Goal: Navigation & Orientation: Find specific page/section

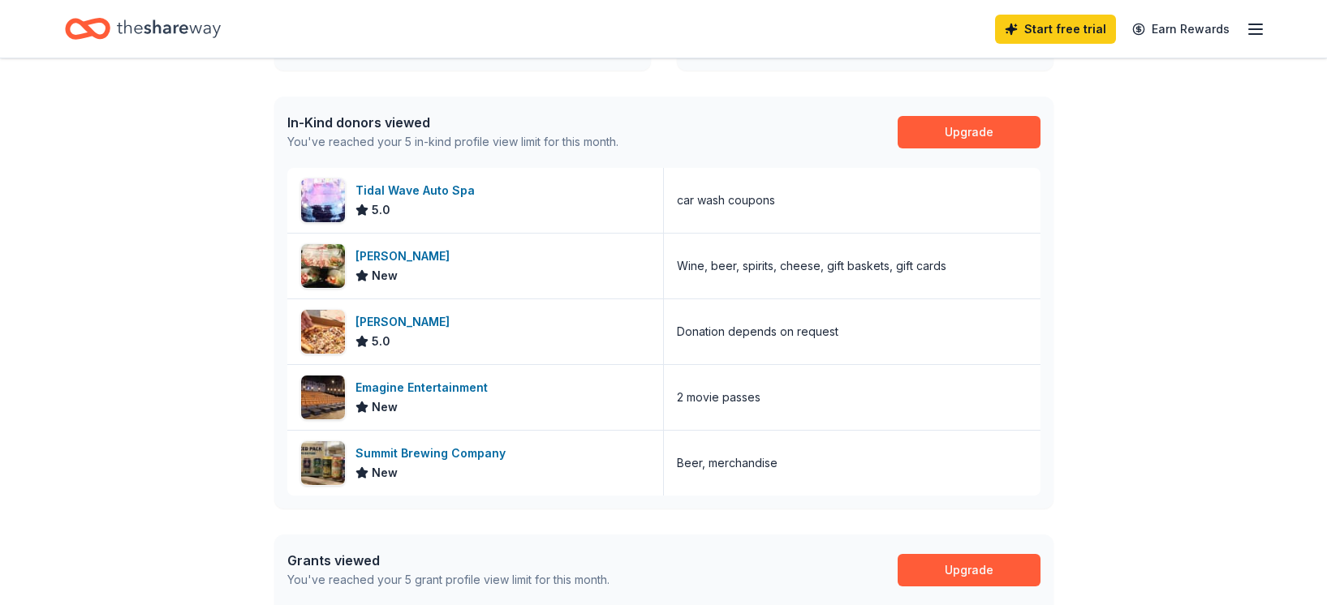
scroll to position [393, 0]
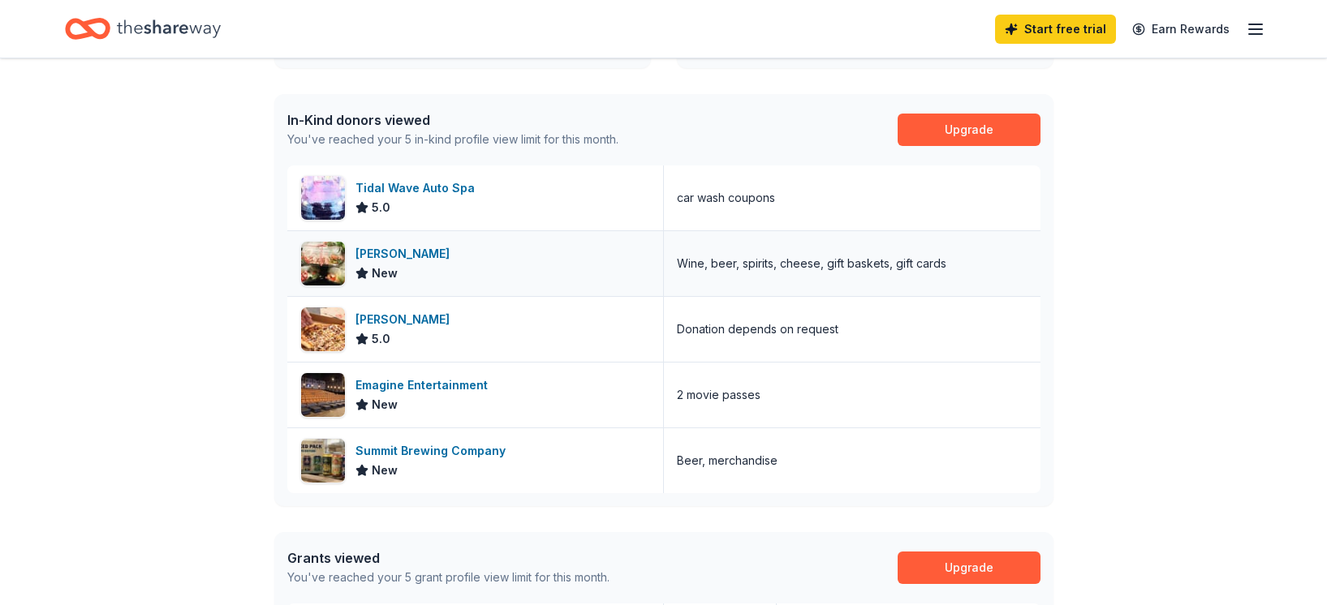
click at [414, 271] on div "[PERSON_NAME] New" at bounding box center [475, 263] width 376 height 65
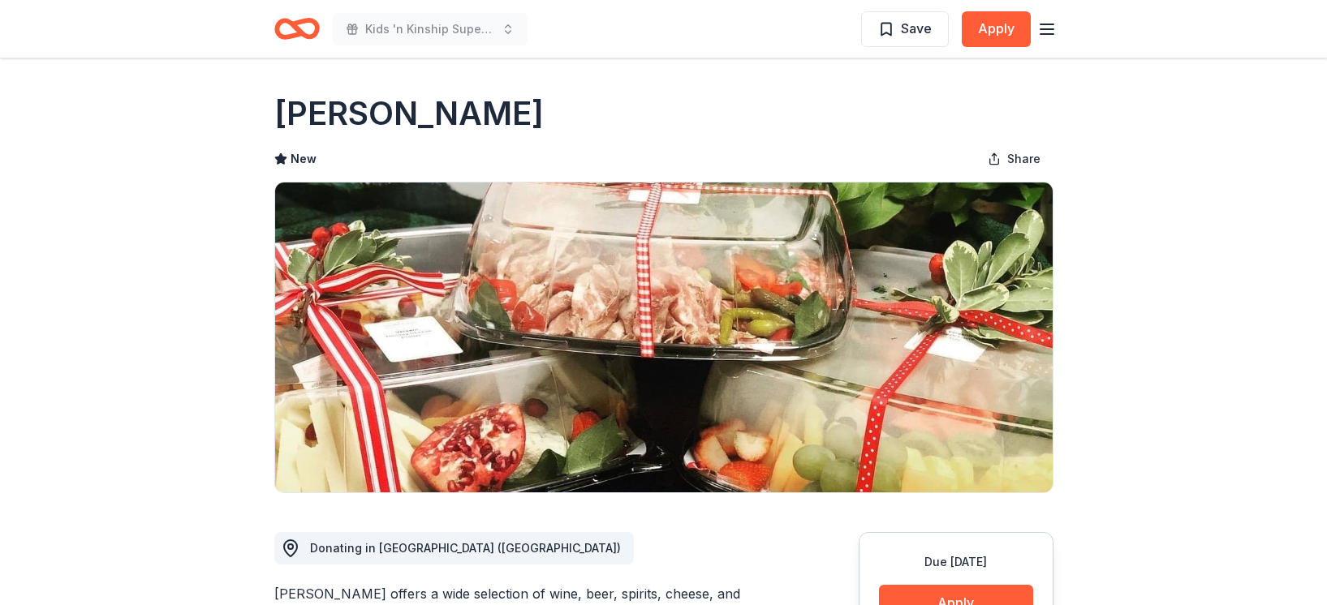
click at [1043, 29] on line "button" at bounding box center [1046, 29] width 13 height 0
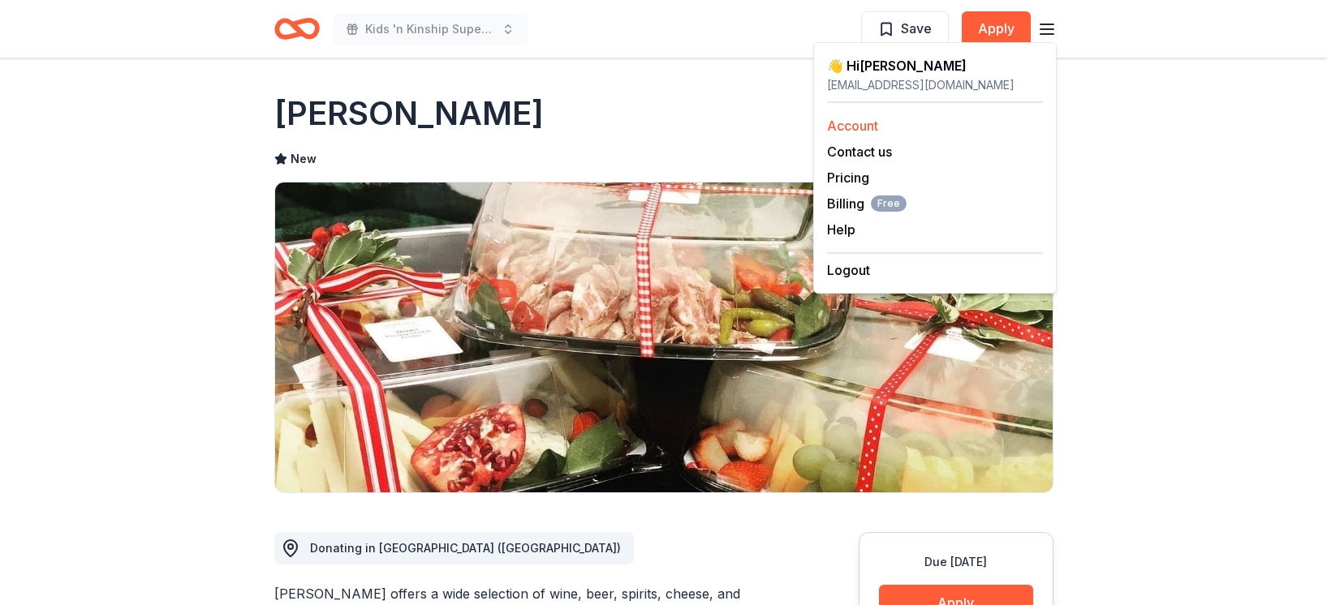
click at [877, 123] on link "Account" at bounding box center [852, 126] width 51 height 16
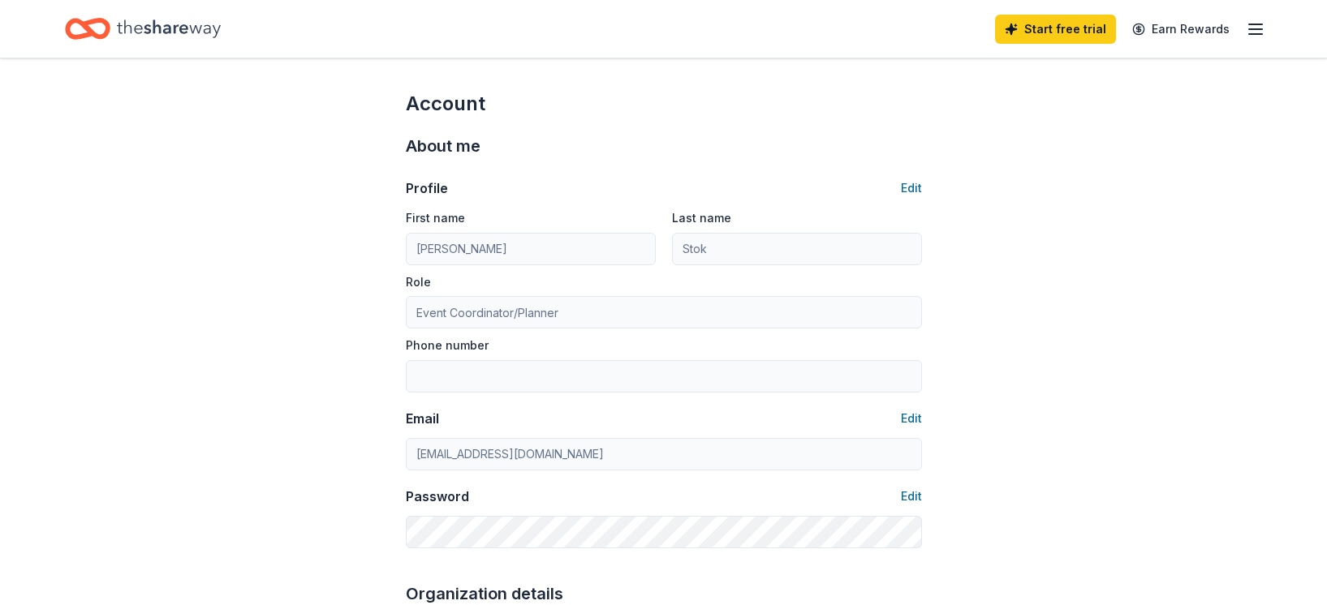
click at [144, 32] on icon "Home" at bounding box center [169, 28] width 104 height 33
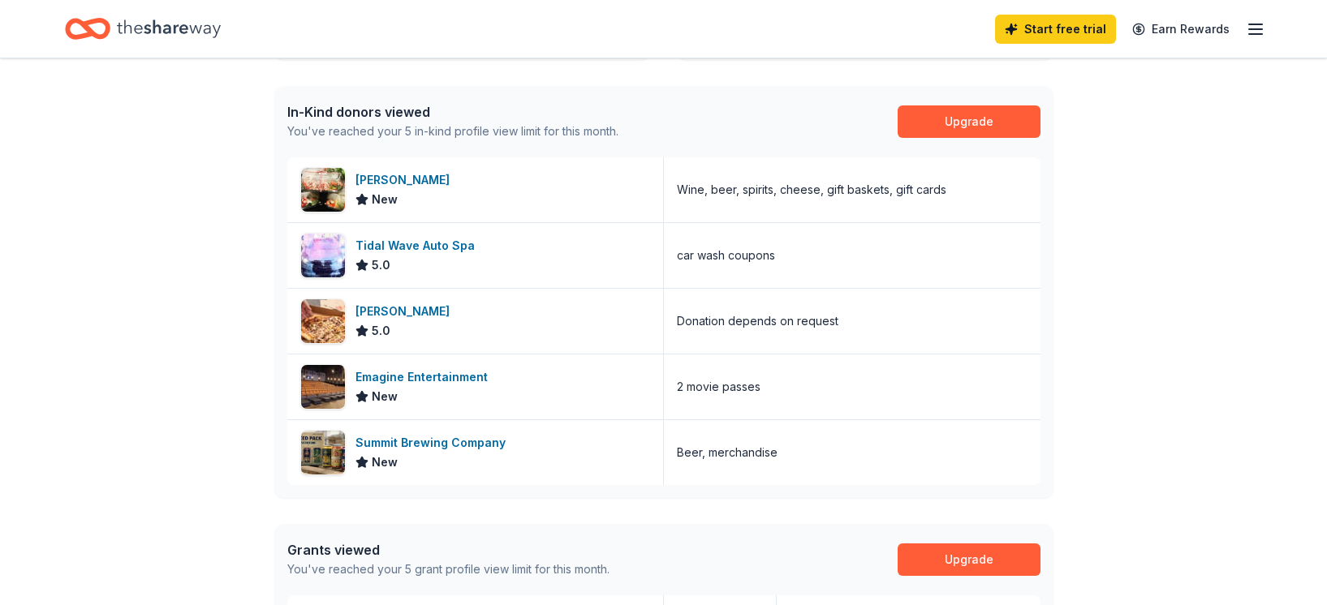
scroll to position [389, 0]
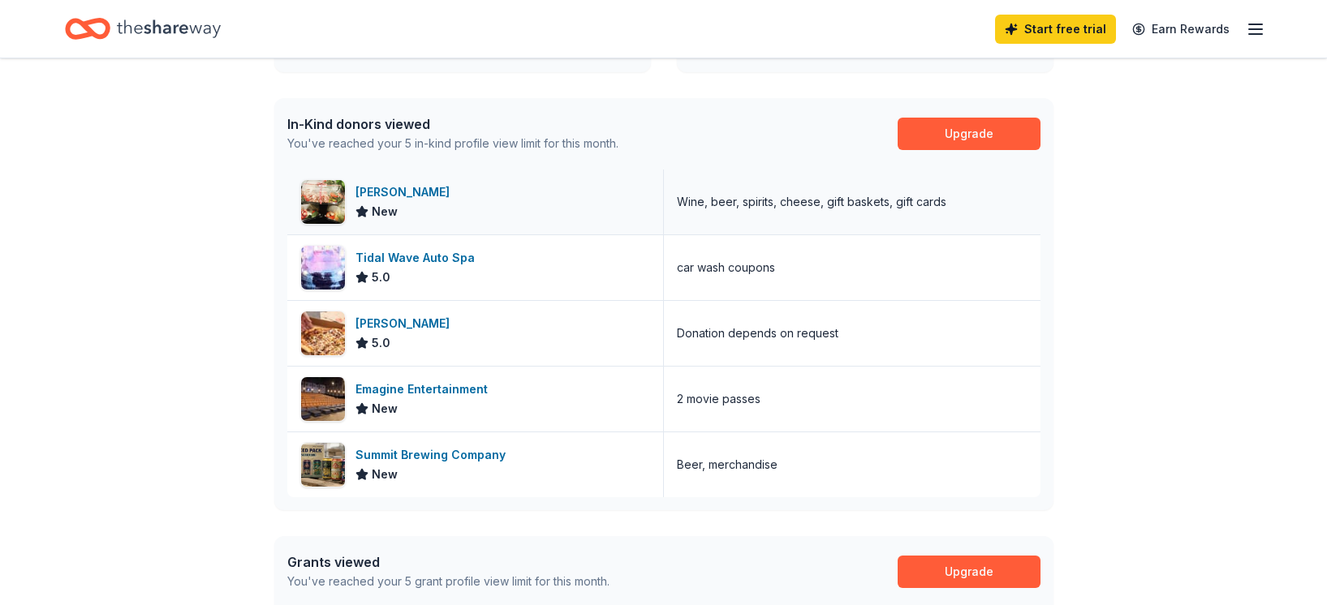
click at [386, 209] on span "New" at bounding box center [385, 211] width 26 height 19
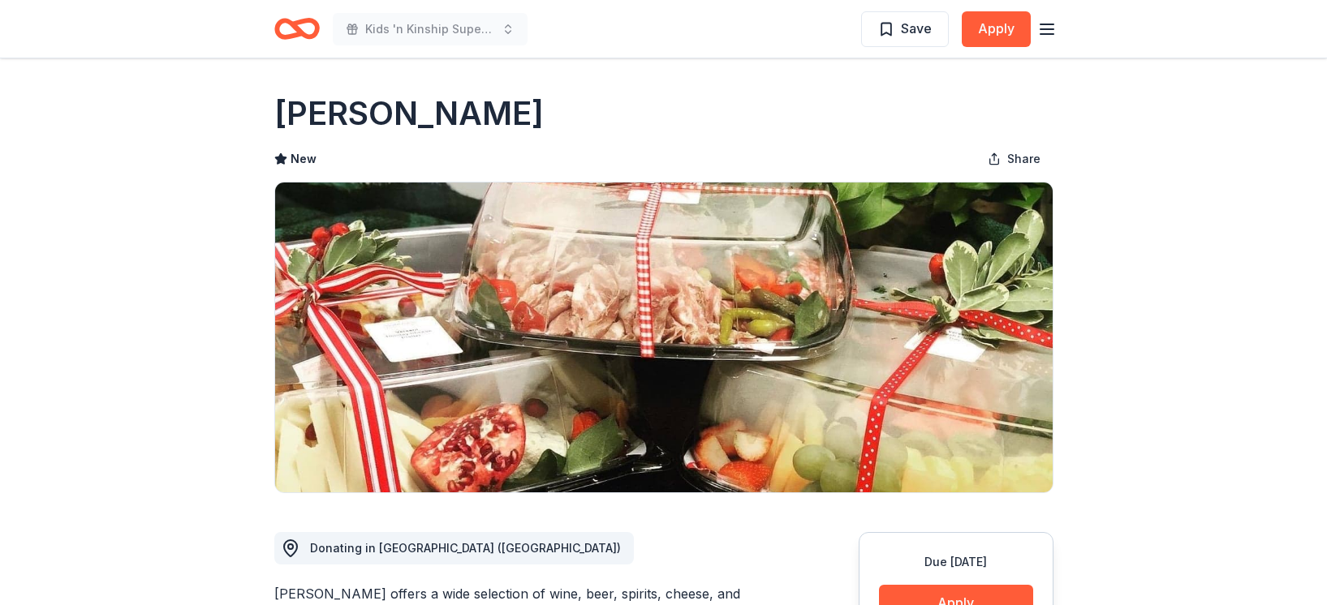
scroll to position [15, 0]
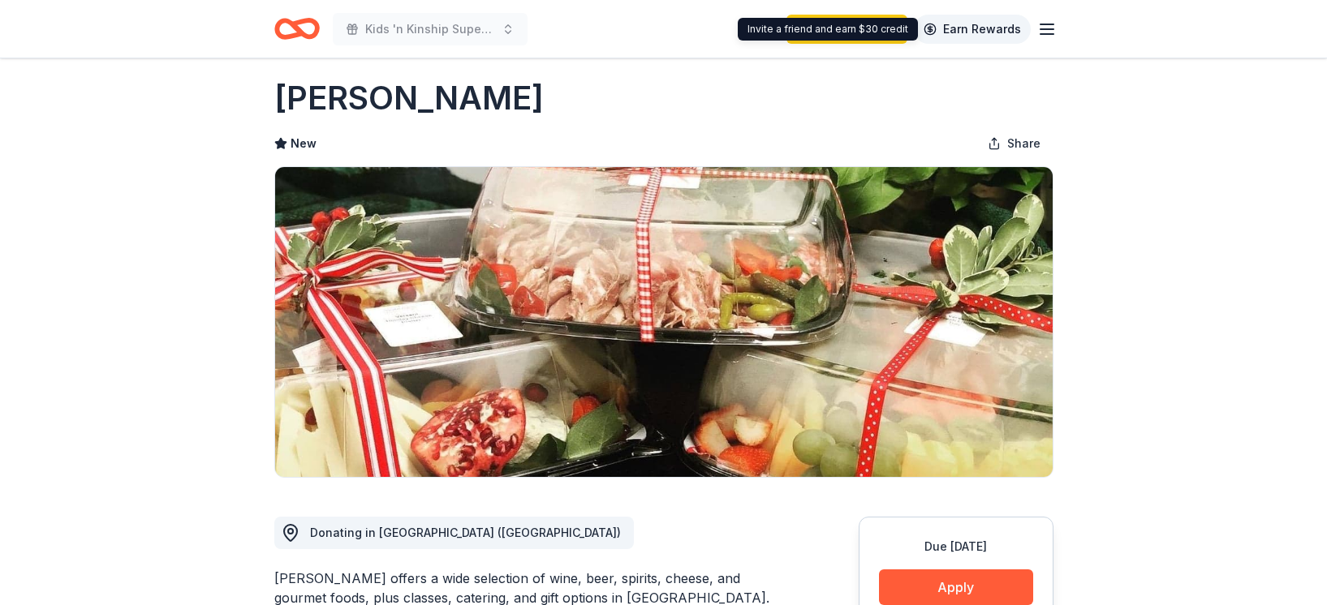
click at [953, 35] on link "Earn Rewards" at bounding box center [972, 29] width 117 height 29
